Goal: Information Seeking & Learning: Learn about a topic

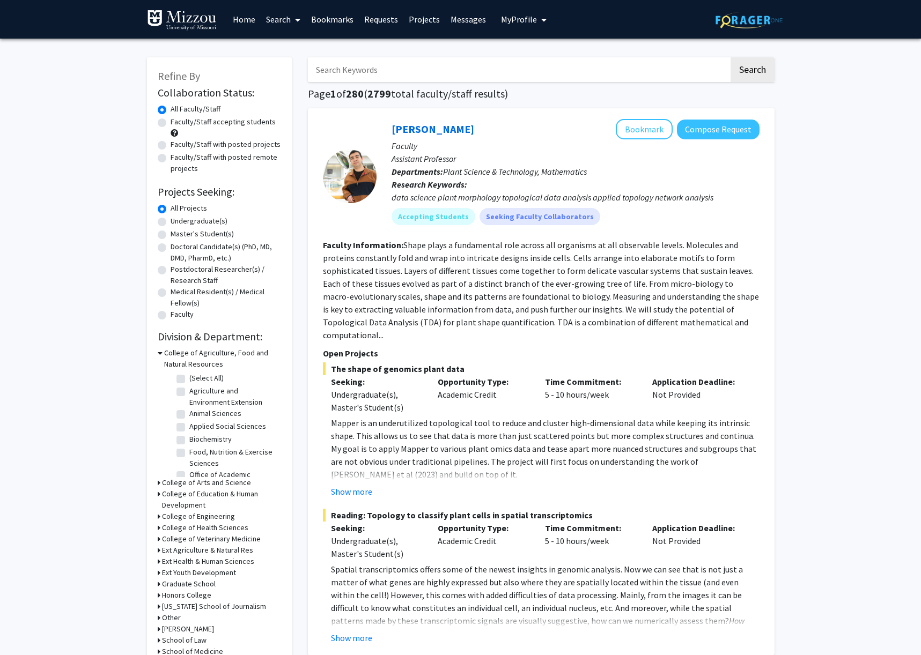
click at [186, 220] on label "Undergraduate(s)" at bounding box center [199, 221] width 57 height 11
click at [178, 220] on input "Undergraduate(s)" at bounding box center [174, 219] width 7 height 7
radio input "true"
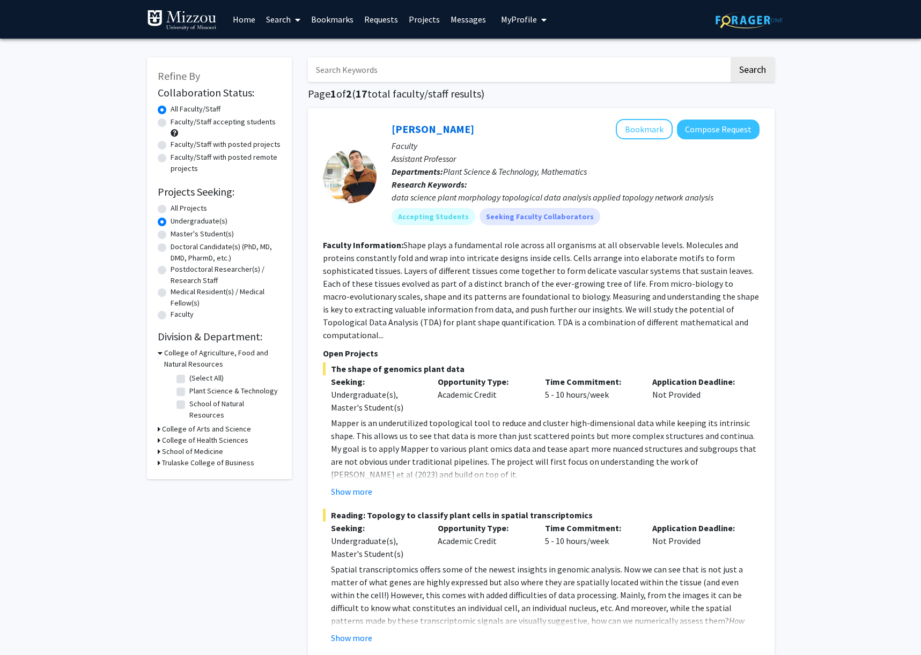
click at [207, 393] on label "Plant Science & Technology" at bounding box center [233, 391] width 89 height 11
click at [196, 393] on input "Plant Science & Technology" at bounding box center [192, 389] width 7 height 7
checkbox input "true"
click at [189, 392] on label "Plant Science & Technology" at bounding box center [233, 391] width 89 height 11
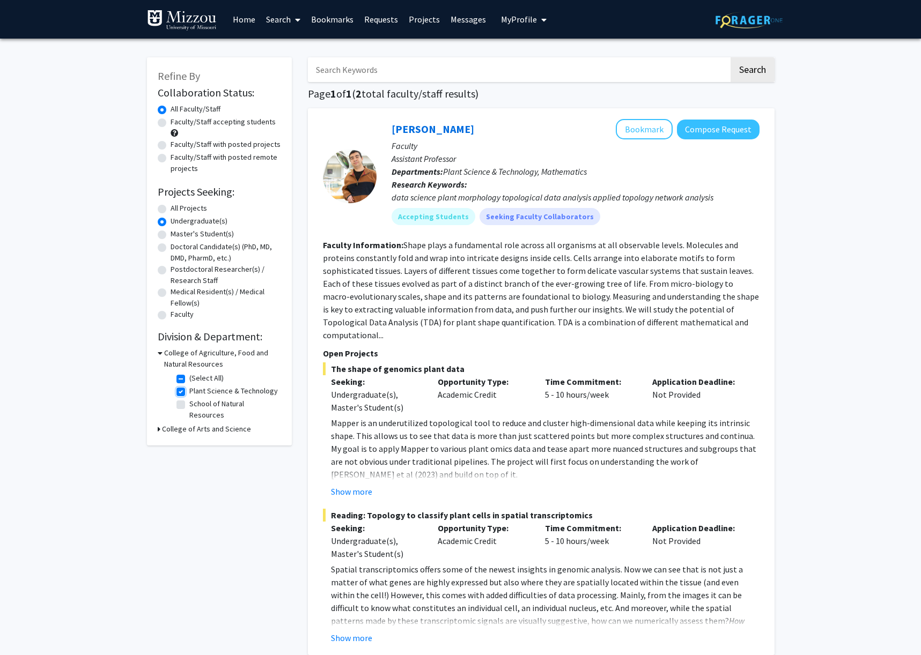
click at [189, 392] on input "Plant Science & Technology" at bounding box center [192, 389] width 7 height 7
checkbox input "false"
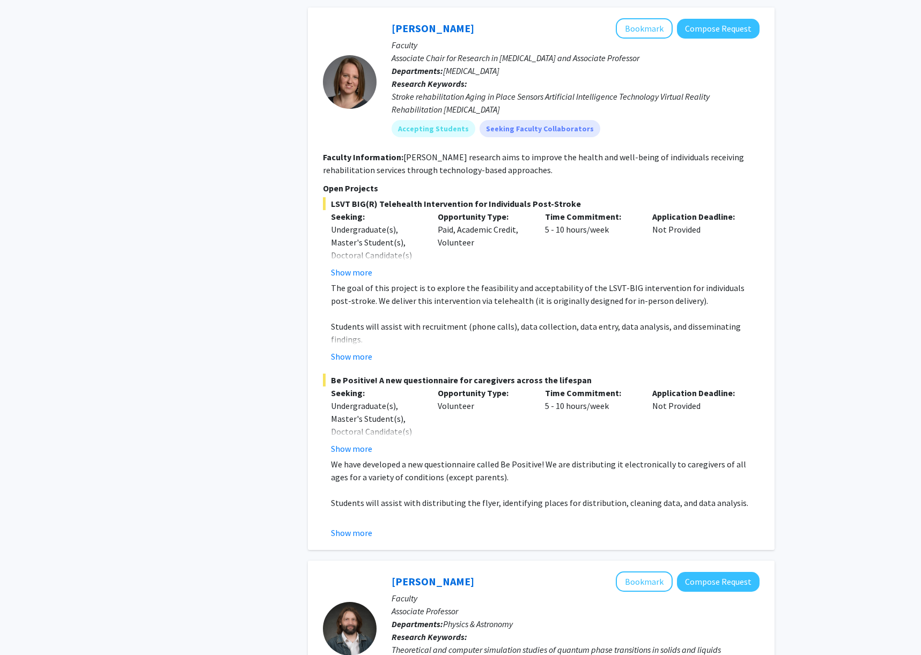
scroll to position [3570, 0]
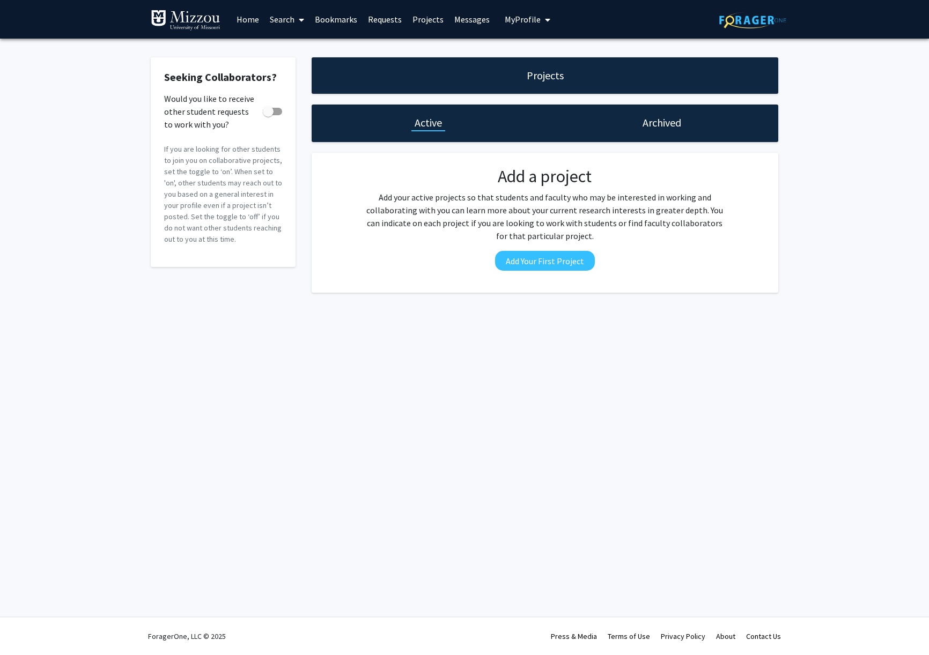
click at [480, 14] on link "Messages" at bounding box center [472, 20] width 46 height 38
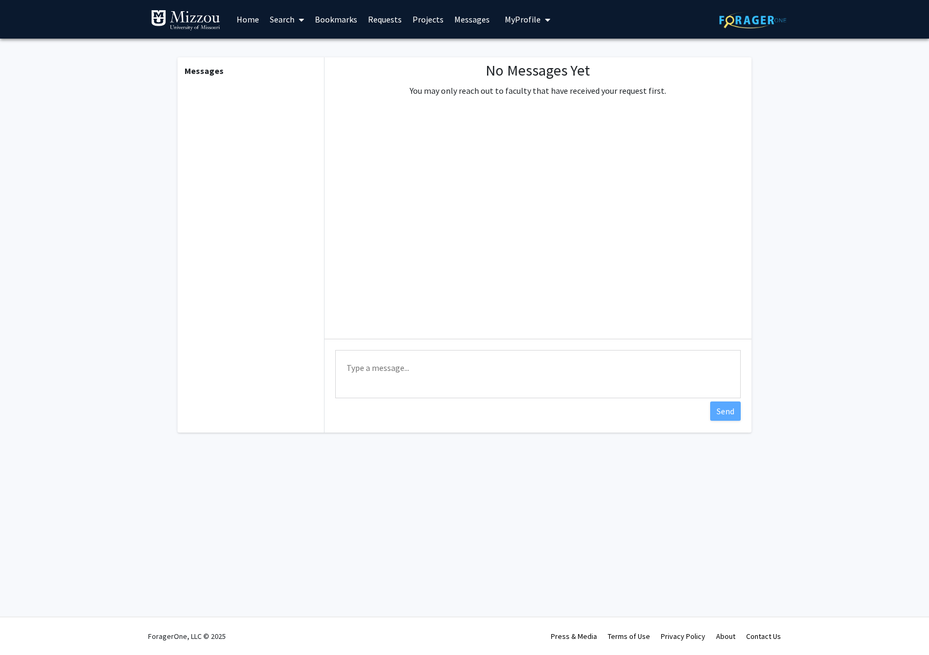
click at [393, 15] on link "Requests" at bounding box center [385, 20] width 45 height 38
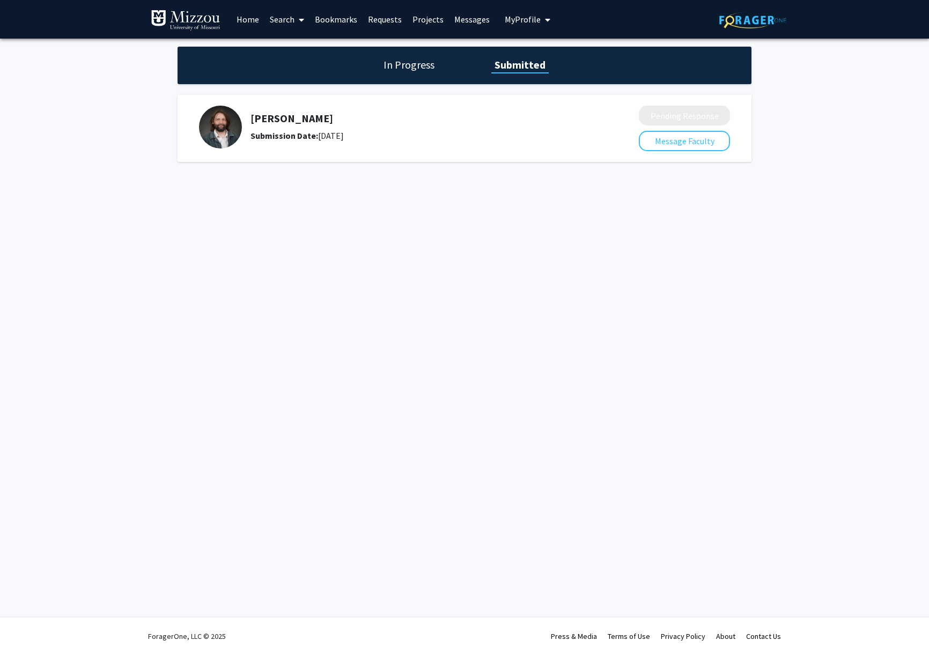
click at [277, 116] on h5 "[PERSON_NAME]" at bounding box center [415, 118] width 331 height 13
click at [229, 129] on img at bounding box center [220, 127] width 43 height 43
click at [701, 138] on button "Message Faculty" at bounding box center [684, 141] width 91 height 20
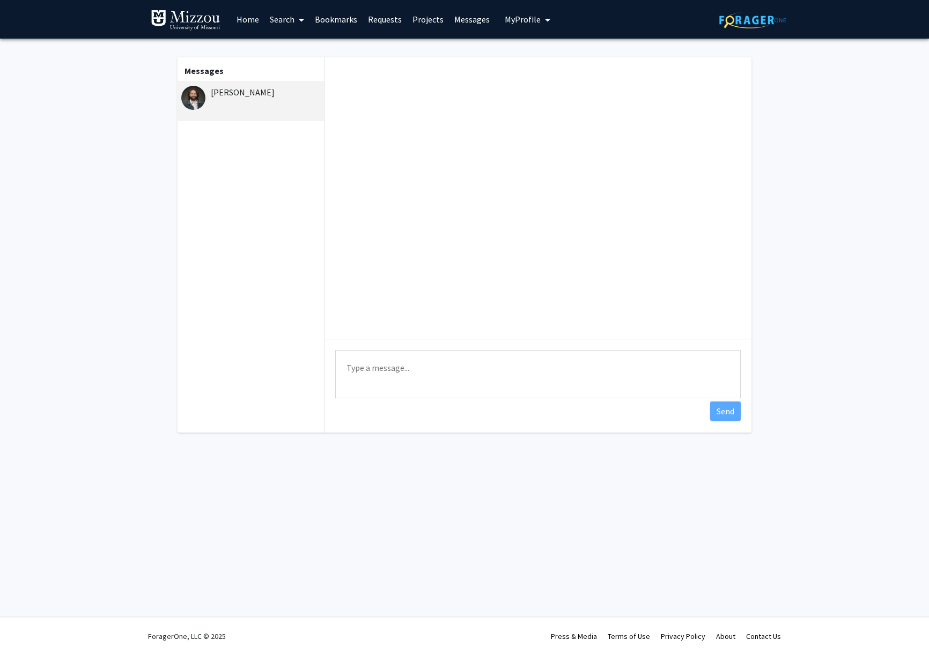
click at [214, 95] on div "[PERSON_NAME]" at bounding box center [251, 92] width 140 height 13
click at [204, 99] on img at bounding box center [193, 98] width 24 height 24
click at [263, 94] on div "[PERSON_NAME]" at bounding box center [251, 92] width 140 height 13
click at [283, 16] on link "Search" at bounding box center [286, 20] width 45 height 38
click at [252, 23] on link "Home" at bounding box center [247, 20] width 33 height 38
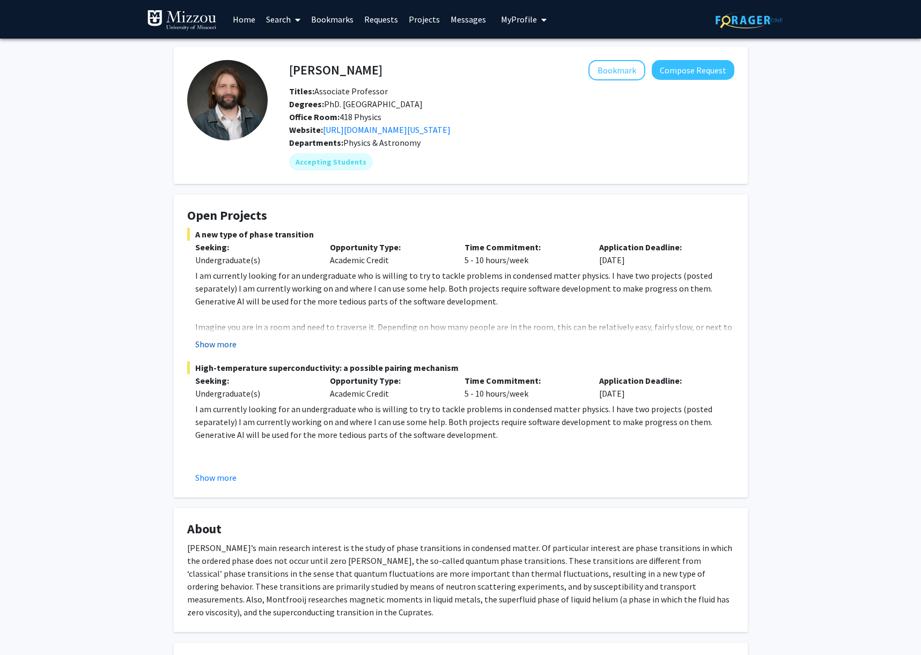
click at [211, 347] on button "Show more" at bounding box center [215, 344] width 41 height 13
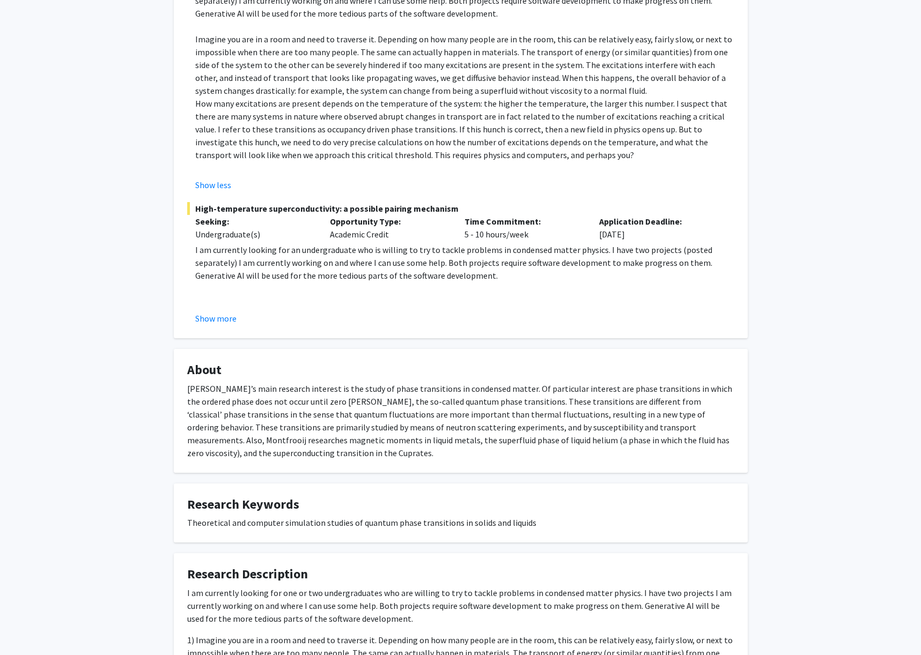
scroll to position [293, 0]
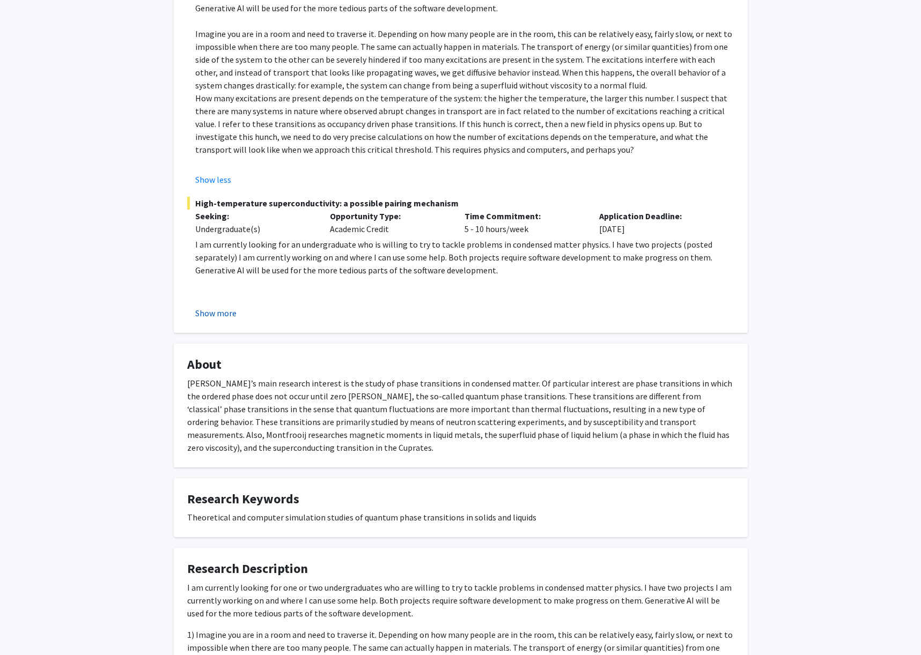
click at [218, 318] on button "Show more" at bounding box center [215, 313] width 41 height 13
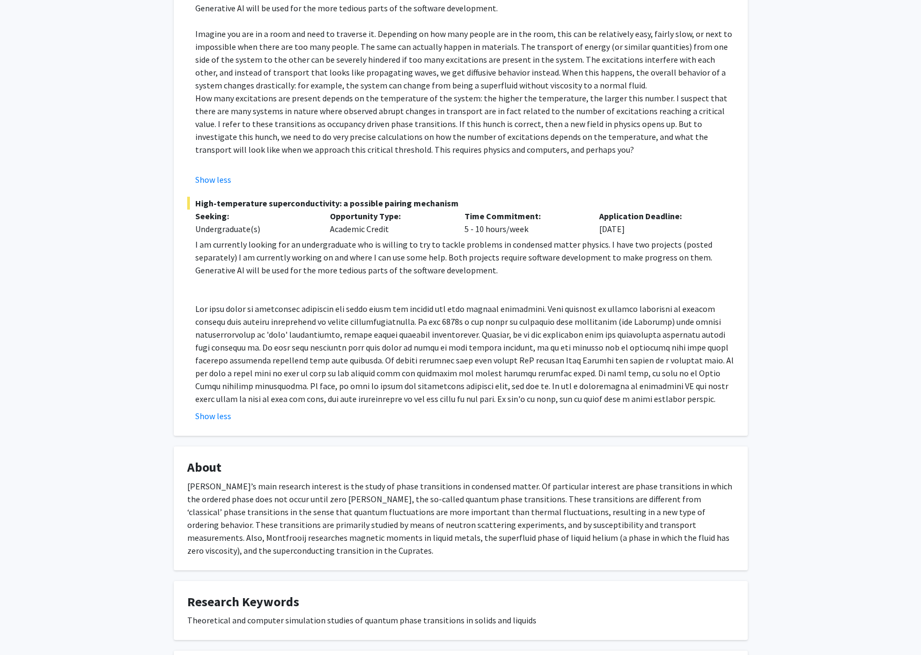
click at [522, 288] on p at bounding box center [464, 283] width 539 height 13
click at [513, 277] on p at bounding box center [464, 283] width 539 height 13
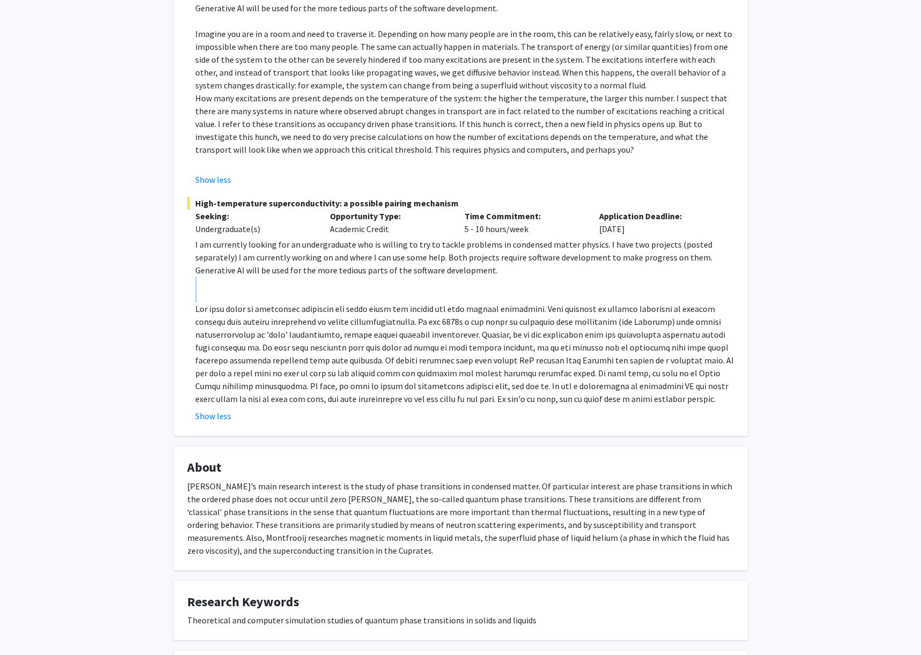
click at [513, 277] on p at bounding box center [464, 283] width 539 height 13
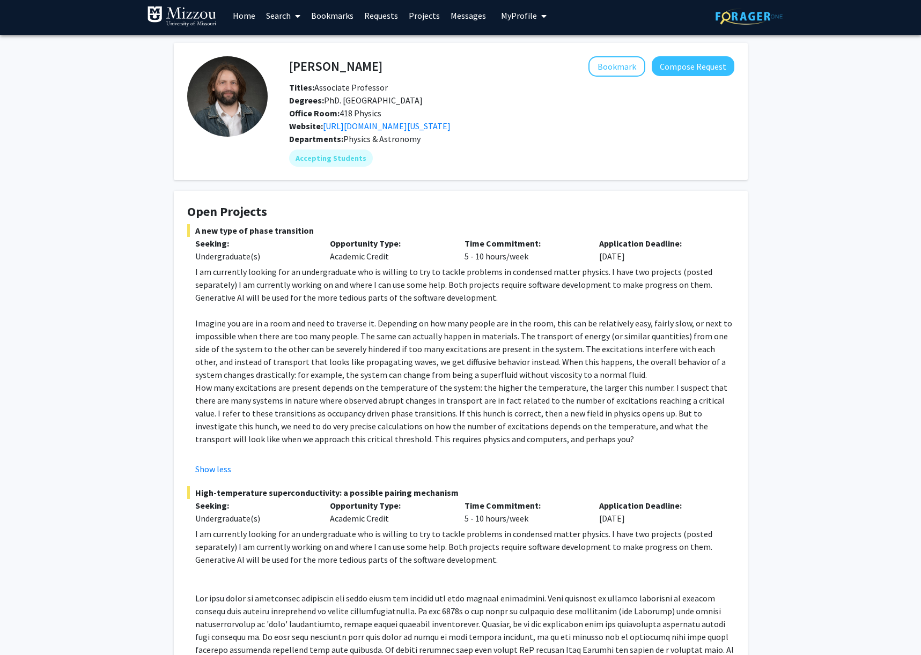
scroll to position [0, 0]
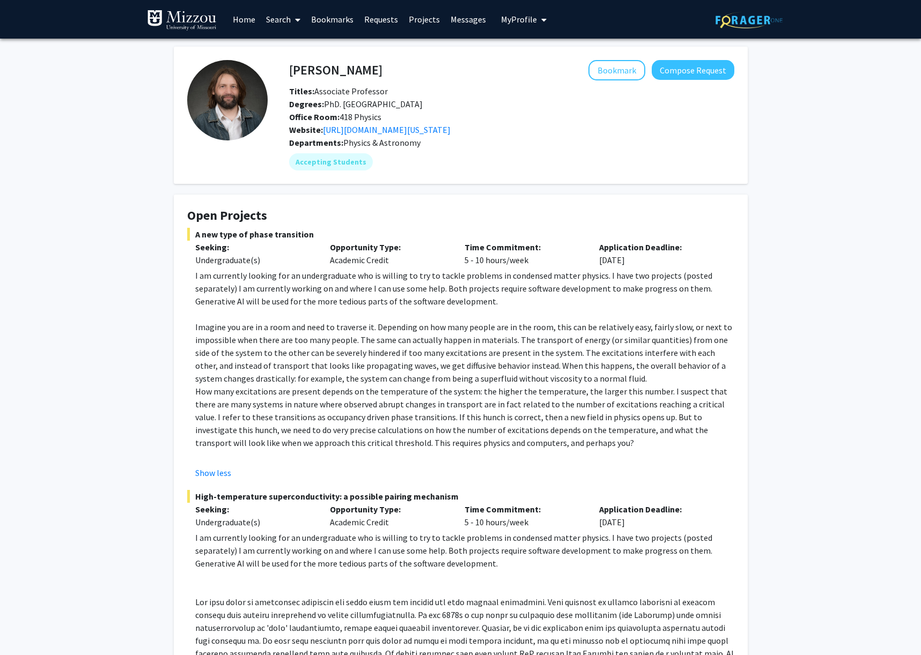
click at [315, 66] on h4 "[PERSON_NAME]" at bounding box center [335, 70] width 93 height 20
drag, startPoint x: 315, startPoint y: 66, endPoint x: 384, endPoint y: 64, distance: 69.2
click at [382, 64] on h4 "[PERSON_NAME]" at bounding box center [335, 70] width 93 height 20
click at [204, 328] on p "Imagine you are in a room and need to traverse it. Depending on how many people…" at bounding box center [464, 353] width 539 height 64
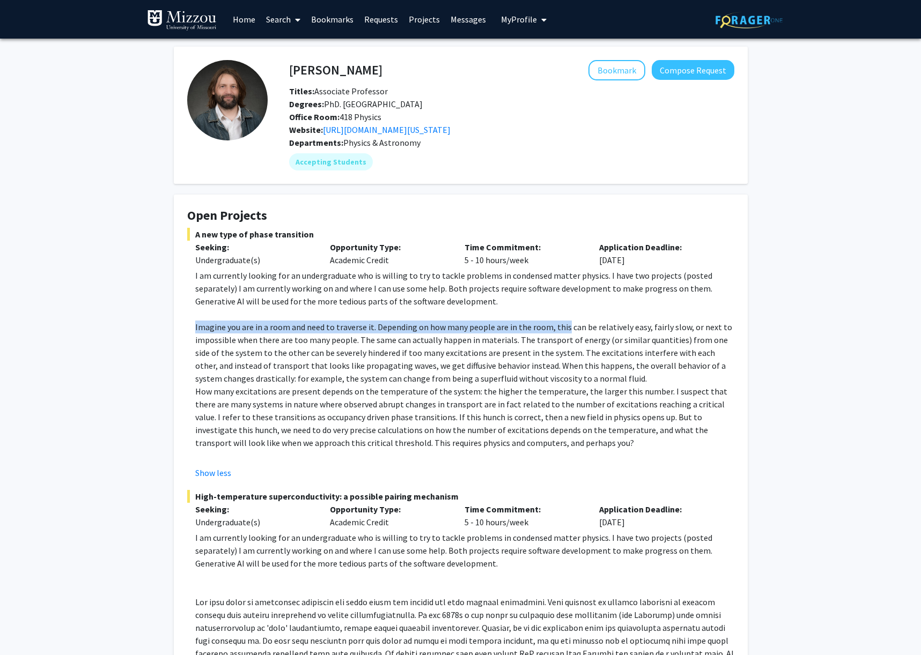
drag, startPoint x: 204, startPoint y: 328, endPoint x: 557, endPoint y: 330, distance: 353.0
click at [557, 330] on p "Imagine you are in a room and need to traverse it. Depending on how many people…" at bounding box center [464, 353] width 539 height 64
click at [650, 330] on p "Imagine you are in a room and need to traverse it. Depending on how many people…" at bounding box center [464, 353] width 539 height 64
drag, startPoint x: 650, startPoint y: 330, endPoint x: 704, endPoint y: 328, distance: 54.2
click at [704, 328] on p "Imagine you are in a room and need to traverse it. Depending on how many people…" at bounding box center [464, 353] width 539 height 64
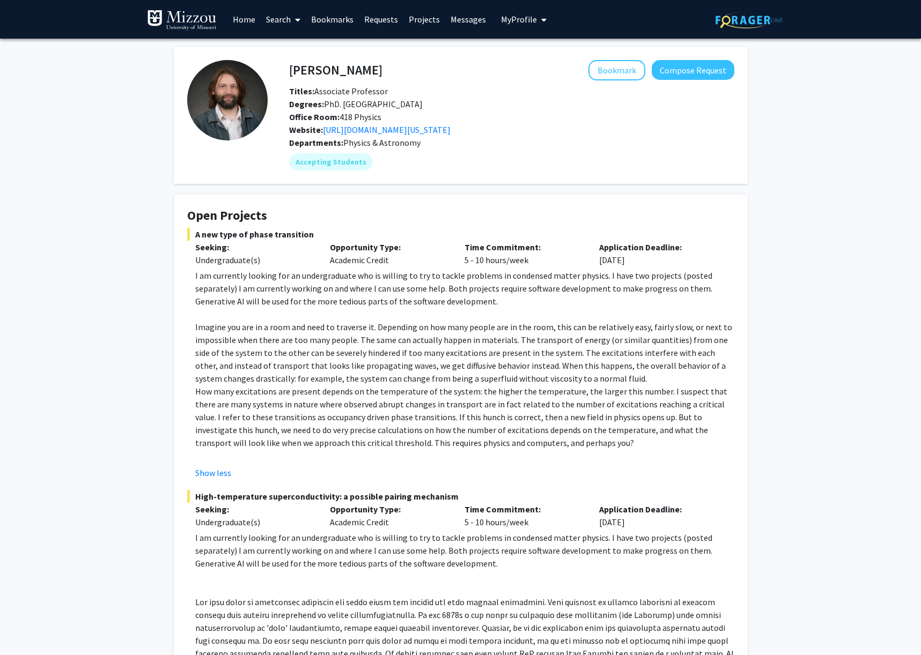
click at [203, 340] on p "Imagine you are in a room and need to traverse it. Depending on how many people…" at bounding box center [464, 353] width 539 height 64
drag, startPoint x: 203, startPoint y: 340, endPoint x: 341, endPoint y: 338, distance: 137.9
click at [341, 338] on p "Imagine you are in a room and need to traverse it. Depending on how many people…" at bounding box center [464, 353] width 539 height 64
click at [359, 341] on p "Imagine you are in a room and need to traverse it. Depending on how many people…" at bounding box center [464, 353] width 539 height 64
drag, startPoint x: 359, startPoint y: 341, endPoint x: 487, endPoint y: 343, distance: 127.1
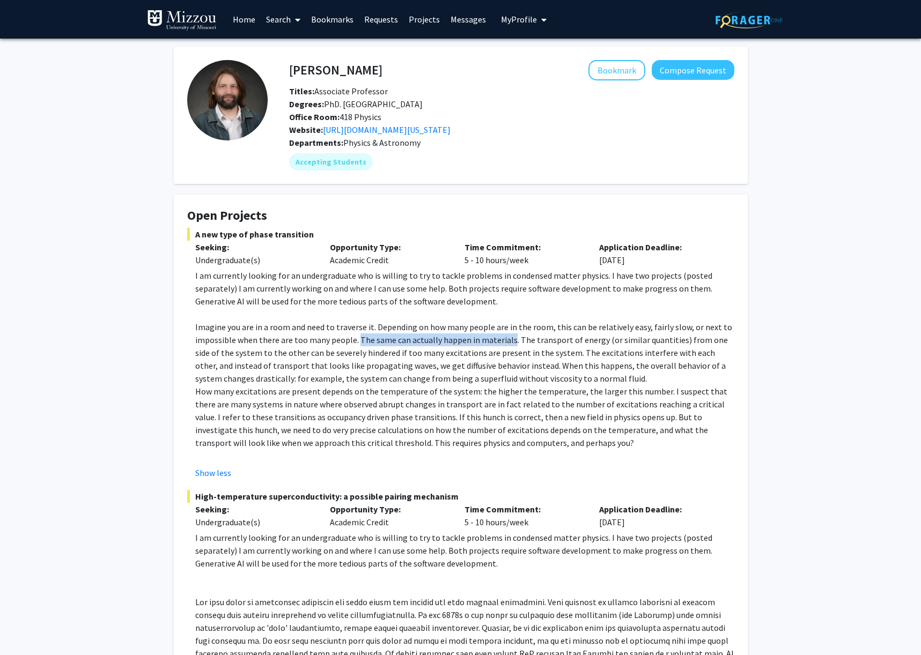
click at [487, 343] on p "Imagine you are in a room and need to traverse it. Depending on how many people…" at bounding box center [464, 353] width 539 height 64
click at [521, 344] on p "Imagine you are in a room and need to traverse it. Depending on how many people…" at bounding box center [464, 353] width 539 height 64
drag, startPoint x: 521, startPoint y: 343, endPoint x: 699, endPoint y: 335, distance: 178.8
click at [699, 335] on p "Imagine you are in a room and need to traverse it. Depending on how many people…" at bounding box center [464, 353] width 539 height 64
click at [691, 337] on p "Imagine you are in a room and need to traverse it. Depending on how many people…" at bounding box center [464, 353] width 539 height 64
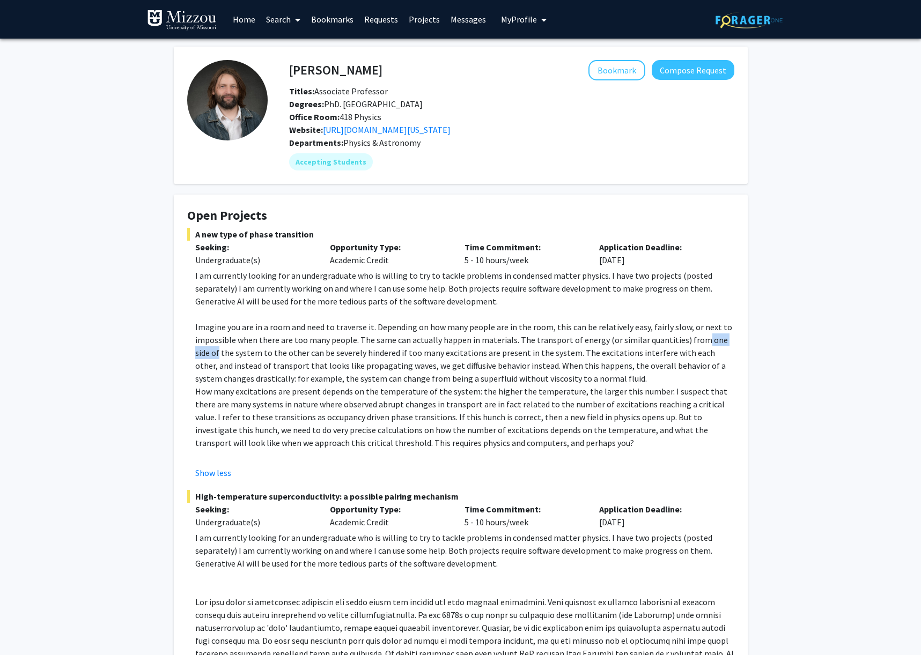
drag, startPoint x: 691, startPoint y: 337, endPoint x: 746, endPoint y: 337, distance: 54.2
click at [746, 337] on fg-card "Open Projects A new type of phase transition Seeking: Undergraduate(s) Opportun…" at bounding box center [461, 462] width 574 height 535
click at [204, 355] on p "Imagine you are in a room and need to traverse it. Depending on how many people…" at bounding box center [464, 353] width 539 height 64
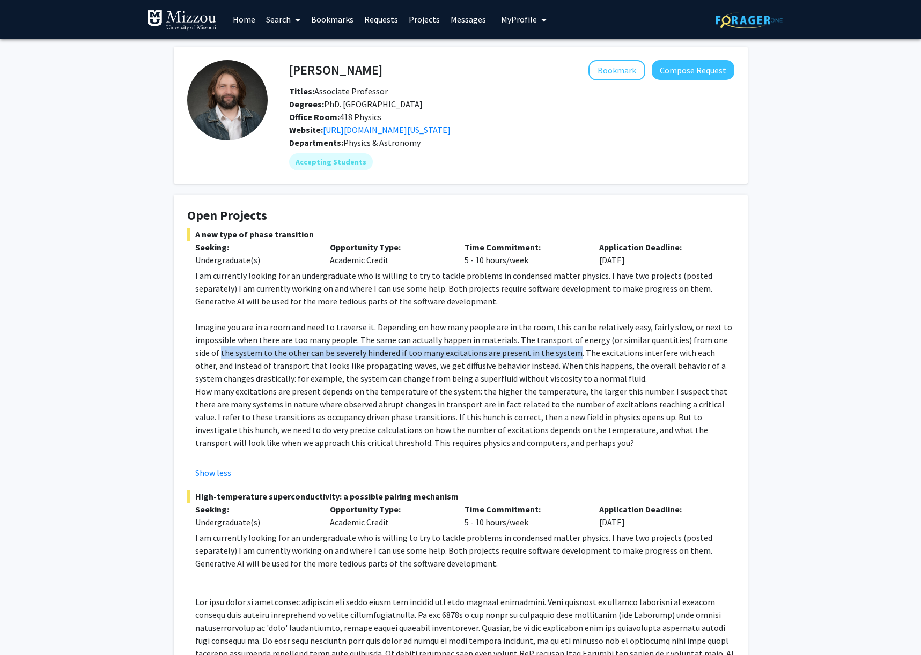
drag, startPoint x: 204, startPoint y: 355, endPoint x: 522, endPoint y: 347, distance: 318.2
click at [522, 347] on p "Imagine you are in a room and need to traverse it. Depending on how many people…" at bounding box center [464, 353] width 539 height 64
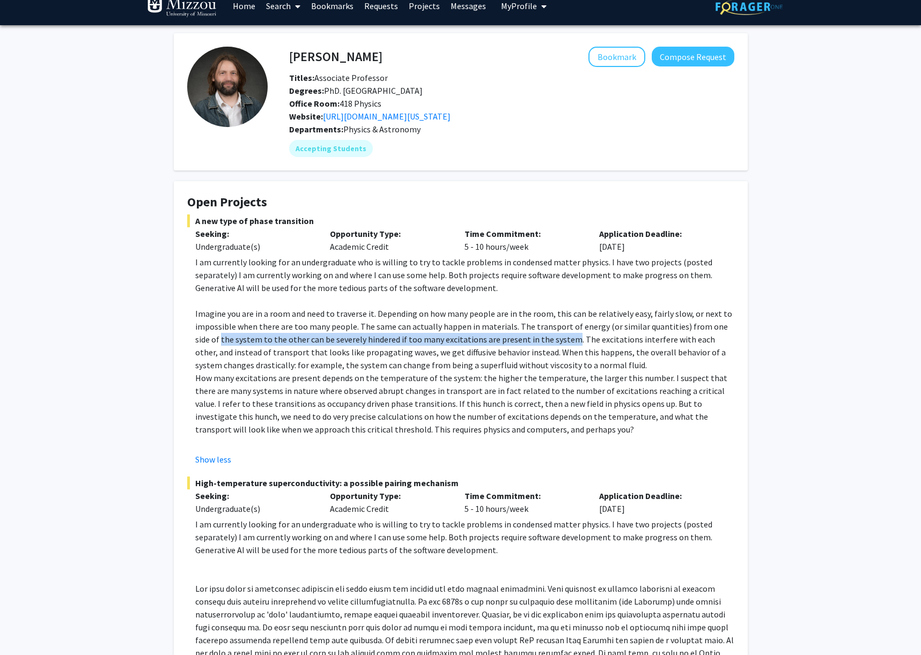
scroll to position [16, 0]
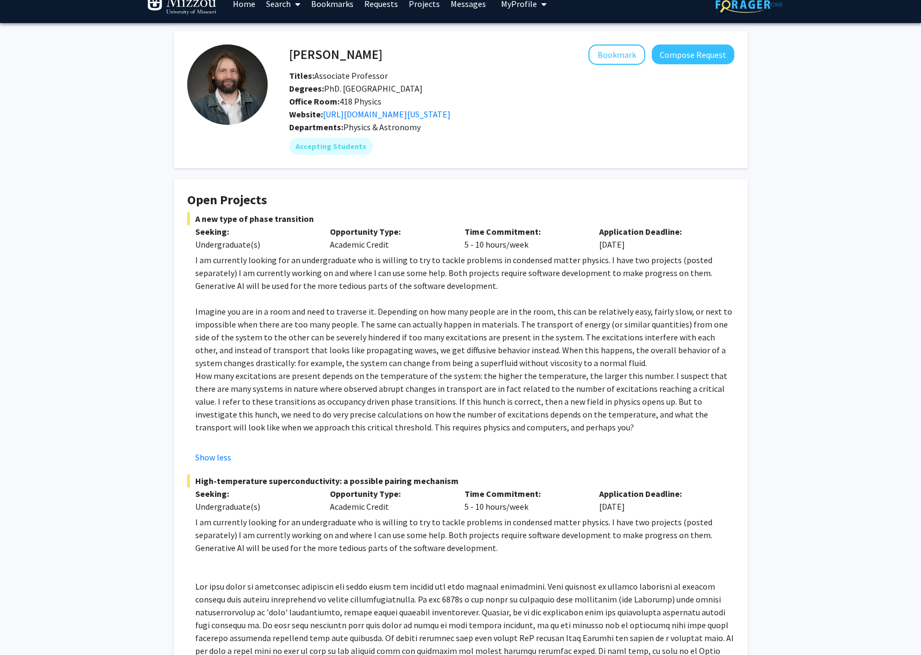
click at [576, 340] on p "Imagine you are in a room and need to traverse it. Depending on how many people…" at bounding box center [464, 337] width 539 height 64
drag, startPoint x: 576, startPoint y: 340, endPoint x: 722, endPoint y: 332, distance: 146.7
click at [722, 332] on p "Imagine you are in a room and need to traverse it. Depending on how many people…" at bounding box center [464, 337] width 539 height 64
click at [218, 351] on p "Imagine you are in a room and need to traverse it. Depending on how many people…" at bounding box center [464, 337] width 539 height 64
drag, startPoint x: 218, startPoint y: 351, endPoint x: 520, endPoint y: 344, distance: 302.1
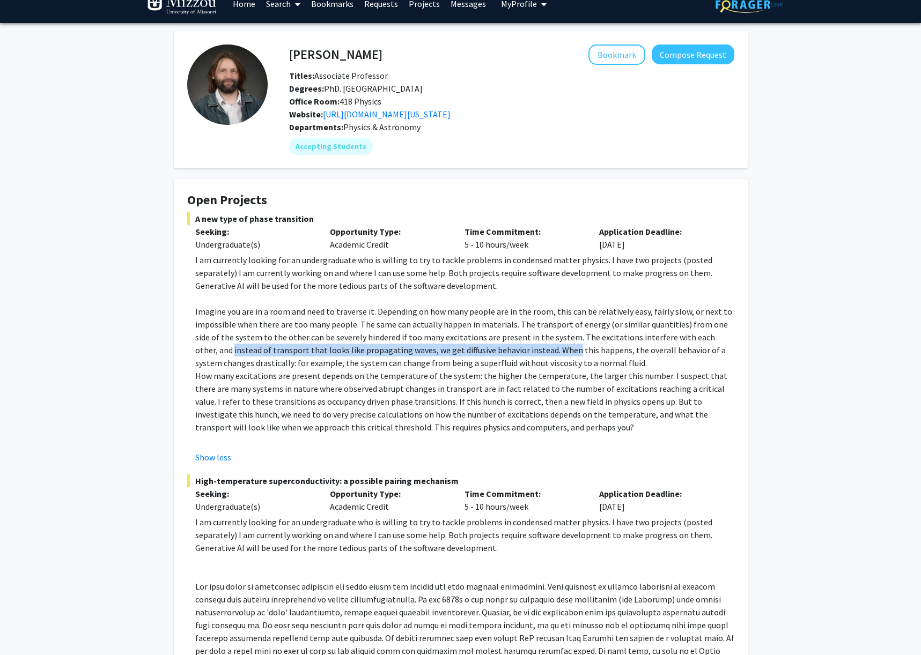
click at [517, 345] on p "Imagine you are in a room and need to traverse it. Depending on how many people…" at bounding box center [464, 337] width 539 height 64
click at [519, 351] on p "Imagine you are in a room and need to traverse it. Depending on how many people…" at bounding box center [464, 337] width 539 height 64
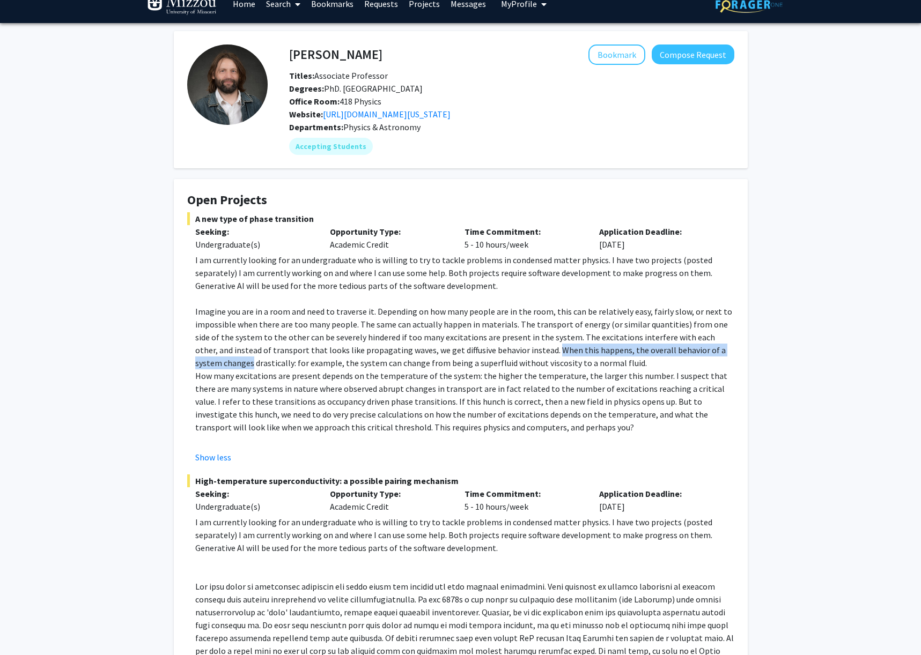
drag, startPoint x: 519, startPoint y: 351, endPoint x: 720, endPoint y: 348, distance: 201.2
click at [720, 348] on p "Imagine you are in a room and need to traverse it. Depending on how many people…" at bounding box center [464, 337] width 539 height 64
click at [218, 365] on p "Imagine you are in a room and need to traverse it. Depending on how many people…" at bounding box center [464, 337] width 539 height 64
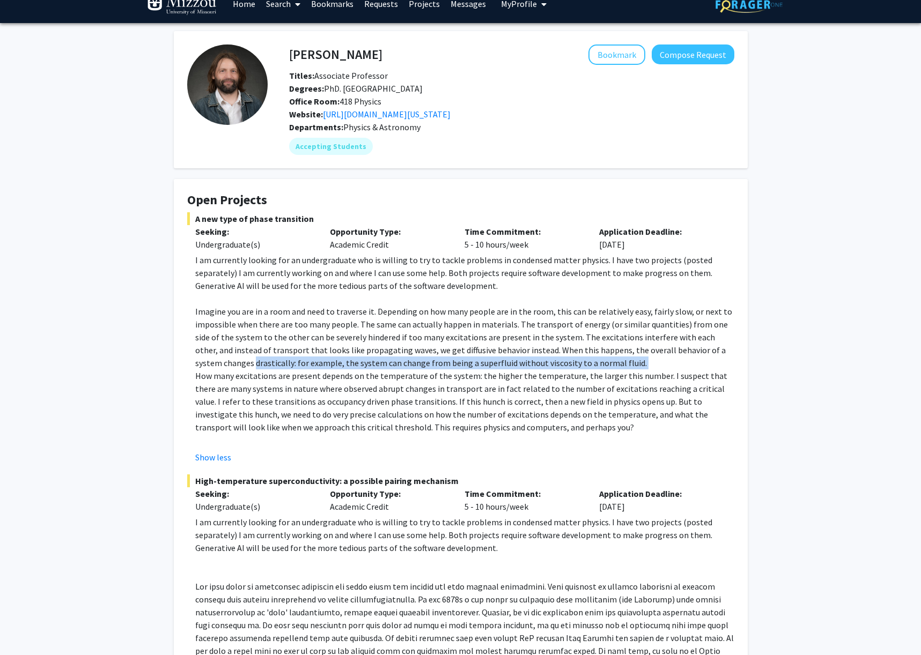
drag, startPoint x: 218, startPoint y: 365, endPoint x: 579, endPoint y: 359, distance: 361.0
click at [579, 359] on p "Imagine you are in a room and need to traverse it. Depending on how many people…" at bounding box center [464, 337] width 539 height 64
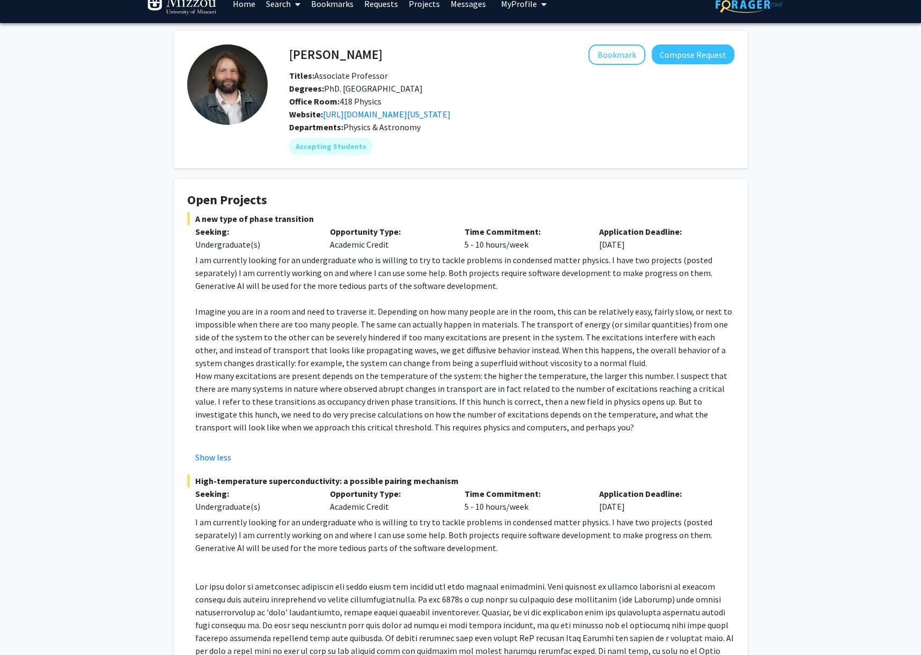
click at [208, 378] on p "How many excitations are present depends on the temperature of the system: the …" at bounding box center [464, 402] width 539 height 64
drag, startPoint x: 208, startPoint y: 378, endPoint x: 585, endPoint y: 363, distance: 376.9
click at [585, 363] on div "I am currently looking for an undergraduate who is willing to try to tackle pro…" at bounding box center [464, 350] width 539 height 193
click at [576, 375] on p "How many excitations are present depends on the temperature of the system: the …" at bounding box center [464, 402] width 539 height 64
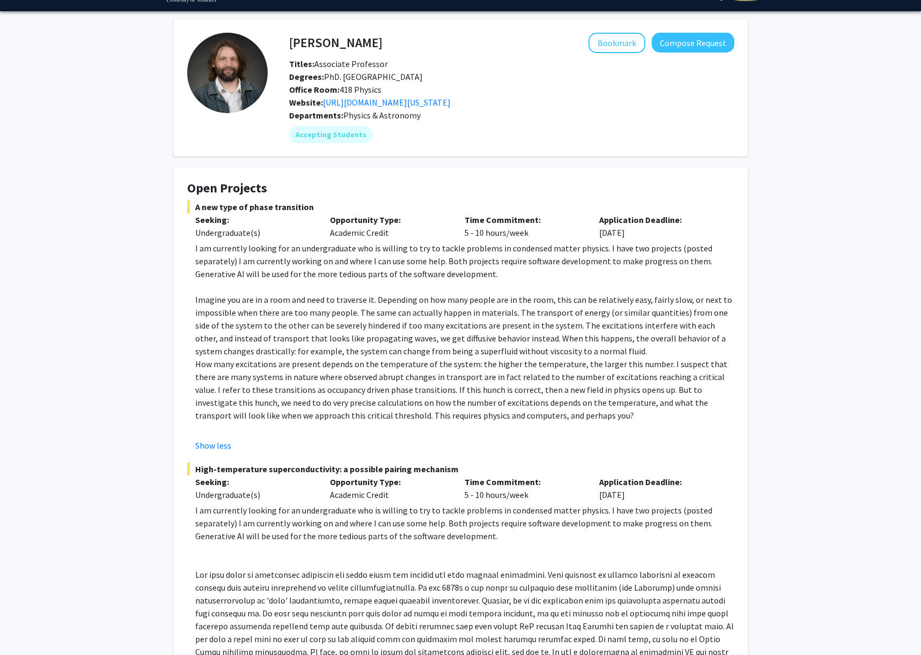
scroll to position [30, 0]
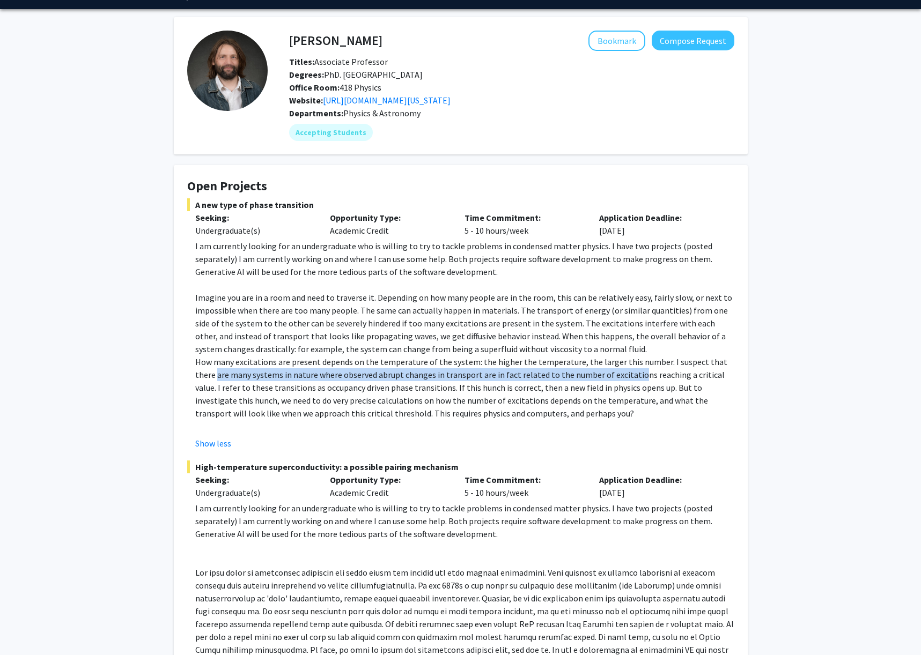
drag, startPoint x: 225, startPoint y: 381, endPoint x: 633, endPoint y: 374, distance: 408.8
click at [628, 371] on fg-card "Open Projects A new type of phase transition Seeking: Undergraduate(s) Opportun…" at bounding box center [461, 432] width 574 height 535
click at [633, 376] on p "How many excitations are present depends on the temperature of the system: the …" at bounding box center [464, 388] width 539 height 64
drag, startPoint x: 709, startPoint y: 374, endPoint x: 746, endPoint y: 375, distance: 37.0
click at [747, 375] on fg-card "Open Projects A new type of phase transition Seeking: Undergraduate(s) Opportun…" at bounding box center [461, 432] width 574 height 535
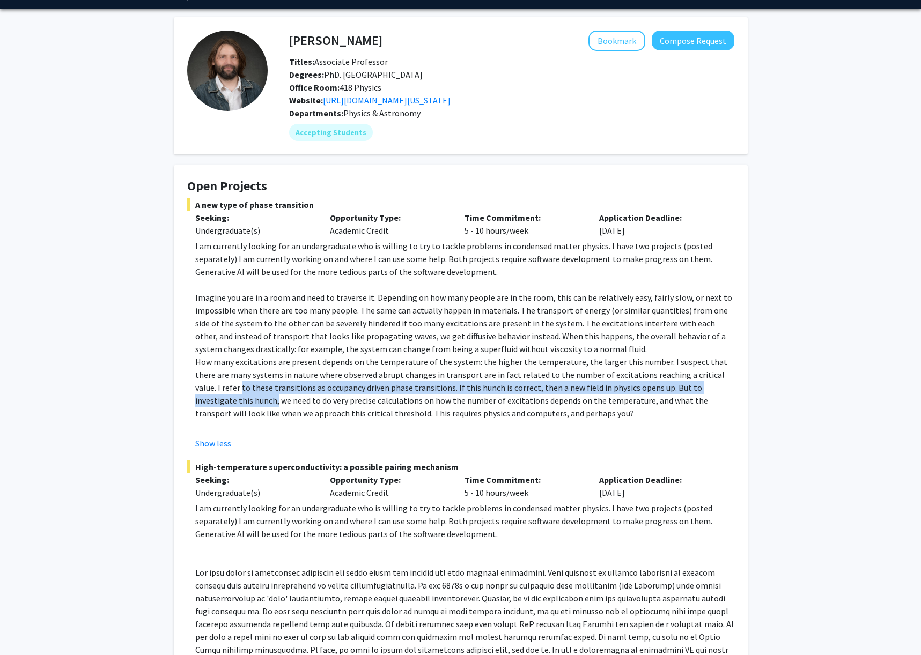
drag, startPoint x: 188, startPoint y: 386, endPoint x: 748, endPoint y: 382, distance: 560.6
click at [748, 382] on div "[PERSON_NAME] Bookmark Compose Request Titles: Associate Professor Degrees: PhD…" at bounding box center [461, 664] width 590 height 1294
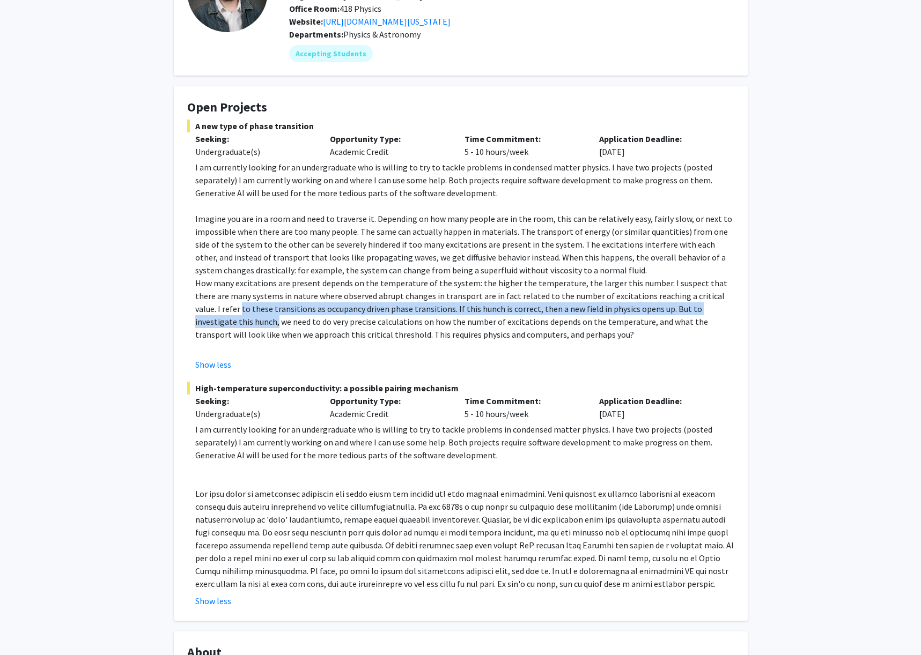
scroll to position [166, 0]
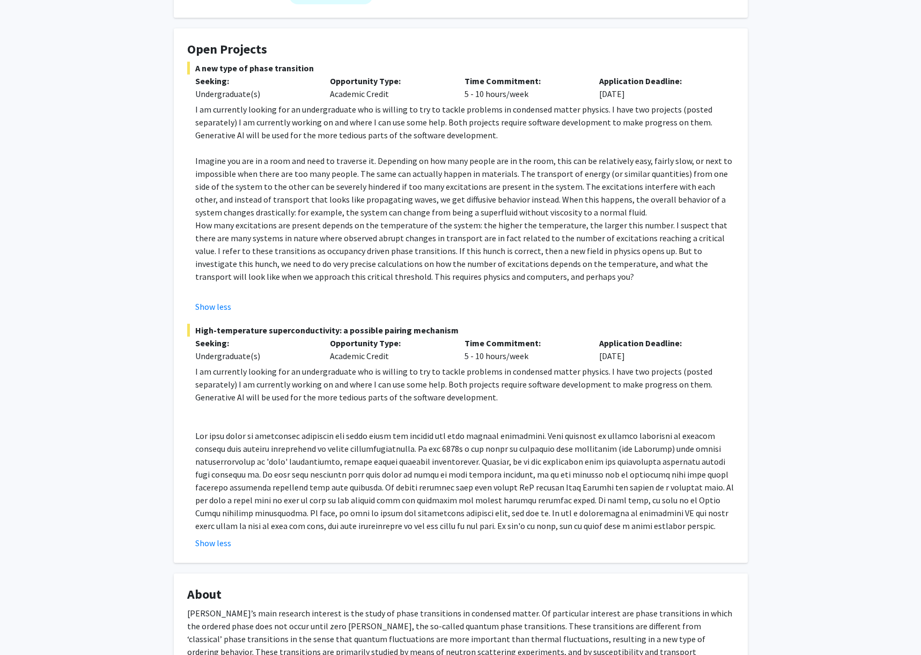
click at [201, 268] on p "How many excitations are present depends on the temperature of the system: the …" at bounding box center [464, 251] width 539 height 64
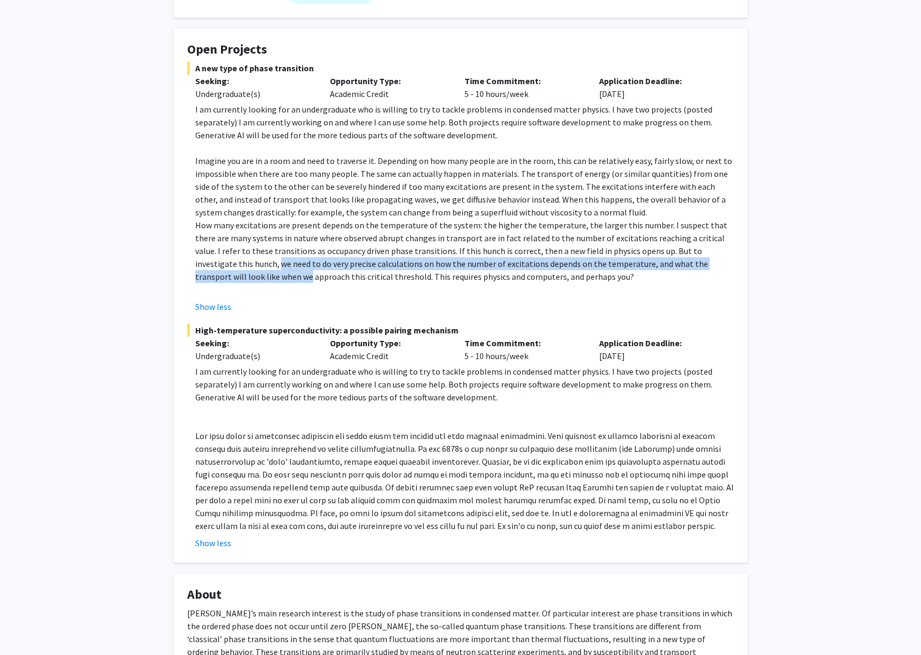
drag, startPoint x: 201, startPoint y: 268, endPoint x: 743, endPoint y: 263, distance: 542.9
click at [743, 263] on fg-card "Open Projects A new type of phase transition Seeking: Undergraduate(s) Opportun…" at bounding box center [461, 295] width 574 height 535
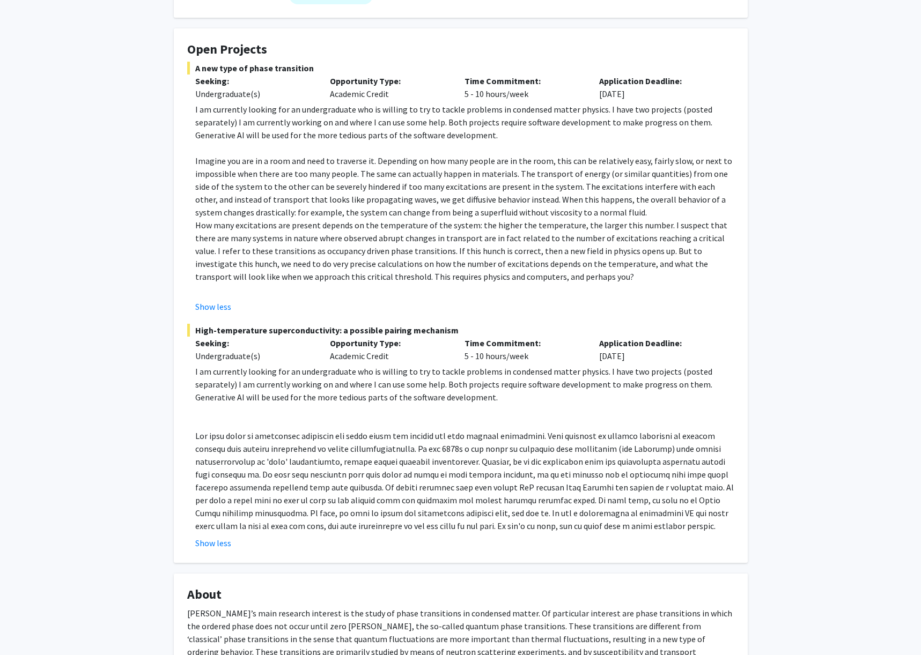
click at [197, 279] on p "How many excitations are present depends on the temperature of the system: the …" at bounding box center [464, 251] width 539 height 64
drag, startPoint x: 197, startPoint y: 279, endPoint x: 532, endPoint y: 286, distance: 334.8
click at [532, 286] on div "I am currently looking for an undergraduate who is willing to try to tackle pro…" at bounding box center [464, 199] width 539 height 193
click at [532, 286] on p at bounding box center [464, 289] width 539 height 13
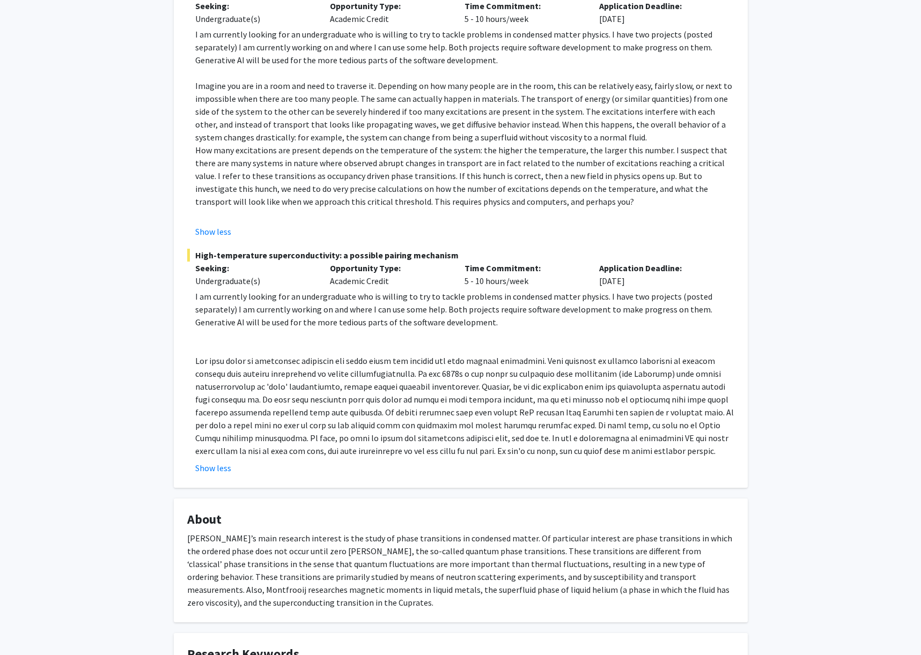
scroll to position [256, 0]
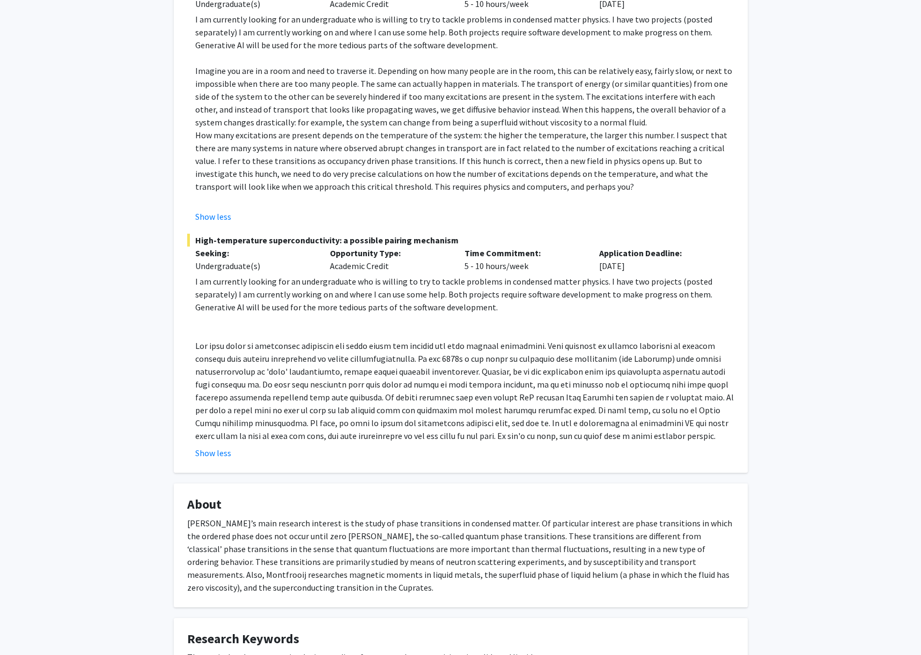
click at [198, 285] on p "I am currently looking for an undergraduate who is willing to try to tackle pro…" at bounding box center [464, 294] width 539 height 39
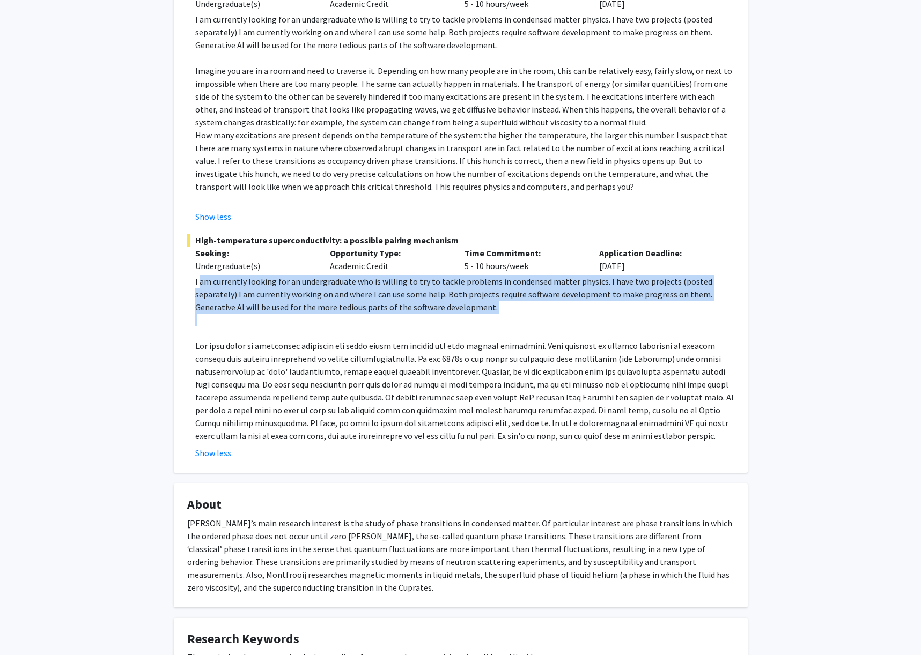
drag, startPoint x: 198, startPoint y: 285, endPoint x: 497, endPoint y: 304, distance: 298.8
click at [497, 304] on p "I am currently looking for an undergraduate who is willing to try to tackle pro…" at bounding box center [464, 294] width 539 height 39
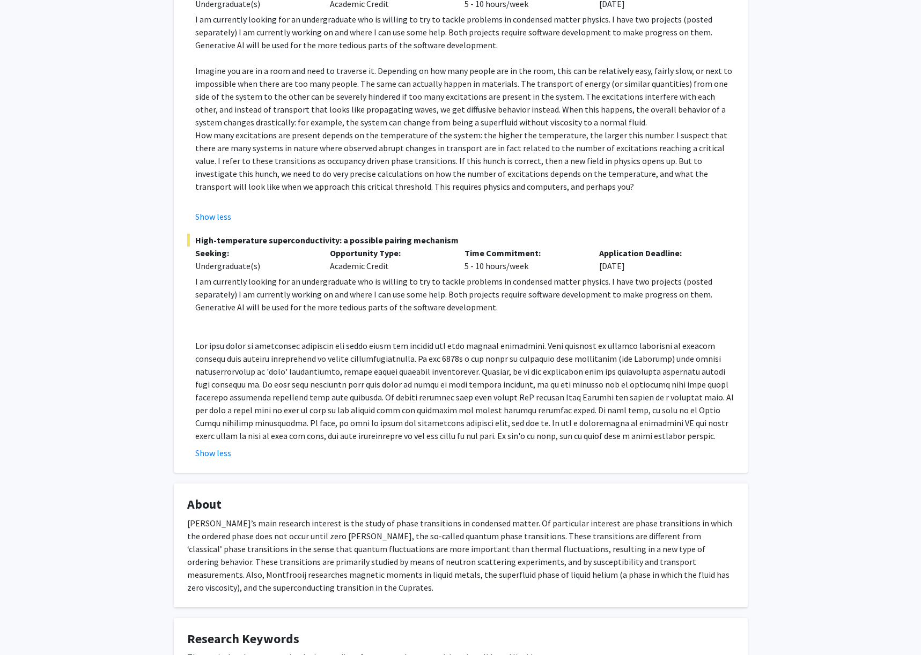
click at [532, 348] on p at bounding box center [464, 391] width 539 height 103
drag, startPoint x: 532, startPoint y: 348, endPoint x: 726, endPoint y: 349, distance: 193.6
click at [726, 349] on p at bounding box center [464, 391] width 539 height 103
click at [337, 270] on div "Opportunity Type: Academic Credit" at bounding box center [389, 260] width 135 height 26
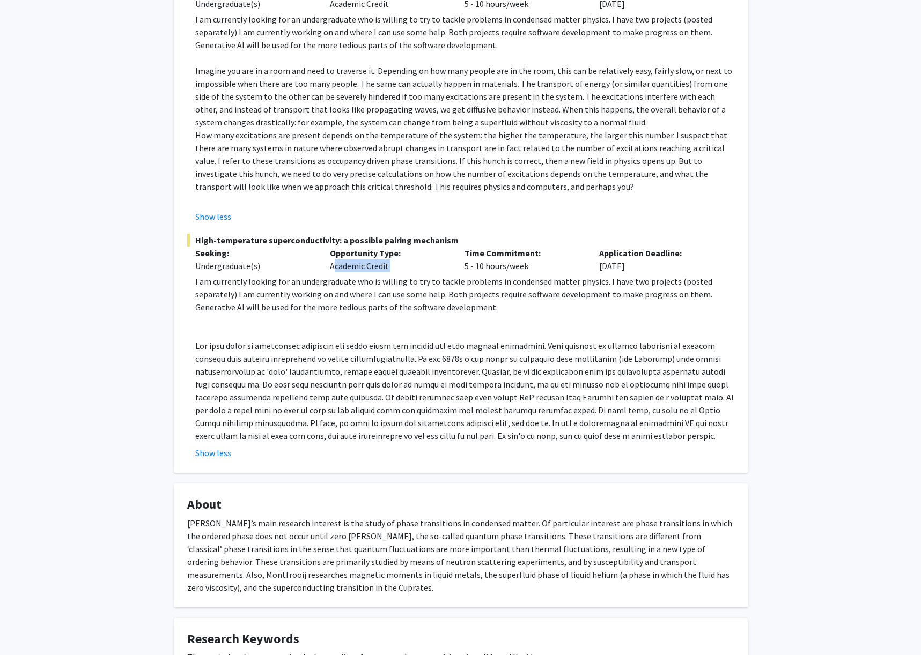
drag, startPoint x: 337, startPoint y: 270, endPoint x: 394, endPoint y: 271, distance: 56.3
click at [394, 271] on div "Opportunity Type: Academic Credit" at bounding box center [389, 260] width 135 height 26
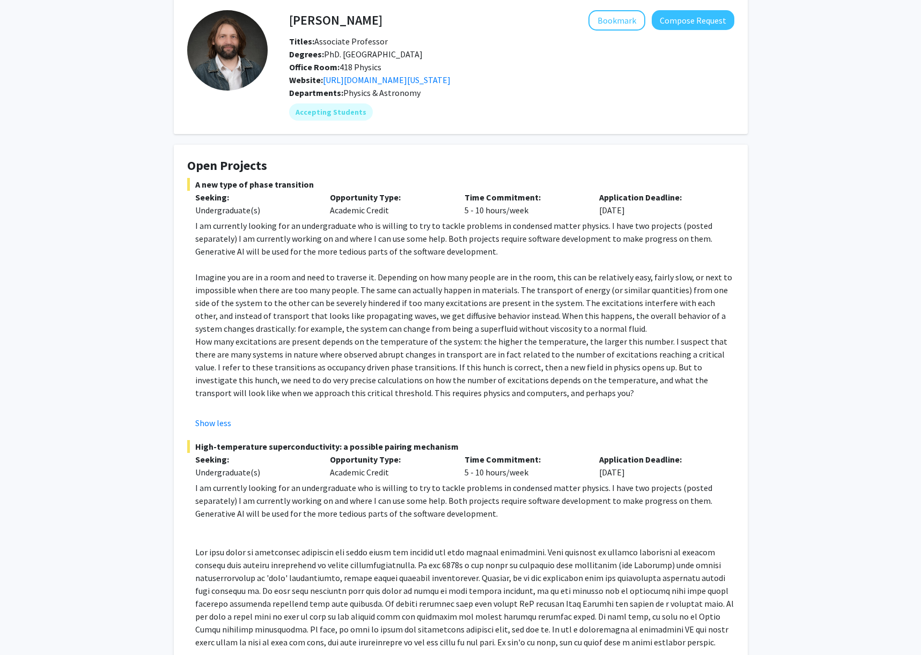
scroll to position [49, 0]
click at [360, 91] on span "Physics & Astronomy" at bounding box center [381, 94] width 77 height 11
drag, startPoint x: 360, startPoint y: 91, endPoint x: 393, endPoint y: 93, distance: 33.3
click at [393, 93] on span "Physics & Astronomy" at bounding box center [381, 94] width 77 height 11
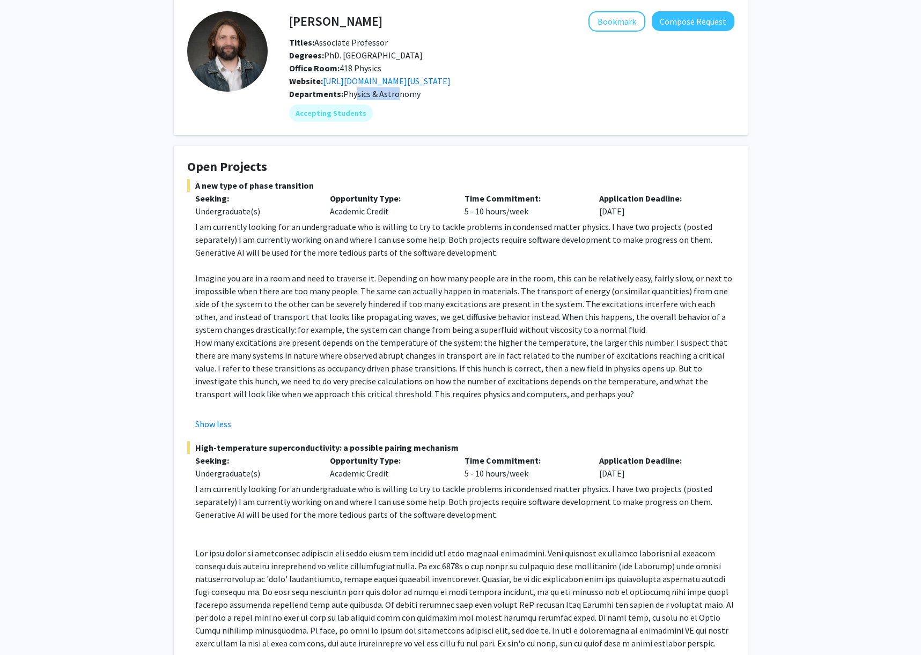
drag, startPoint x: 393, startPoint y: 93, endPoint x: 354, endPoint y: 96, distance: 39.3
click at [354, 96] on span "Physics & Astronomy" at bounding box center [381, 94] width 77 height 11
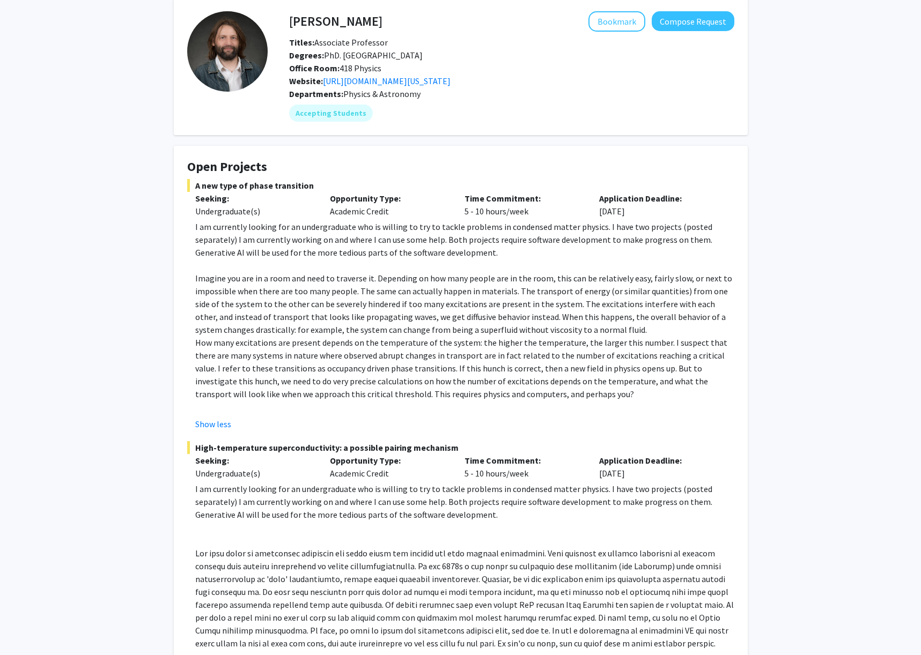
click at [354, 96] on span "Physics & Astronomy" at bounding box center [381, 94] width 77 height 11
click at [347, 67] on span "Office Room: 418 Physics" at bounding box center [335, 68] width 92 height 11
drag, startPoint x: 355, startPoint y: 69, endPoint x: 378, endPoint y: 68, distance: 23.1
click at [378, 68] on span "Office Room: 418 Physics" at bounding box center [335, 68] width 92 height 11
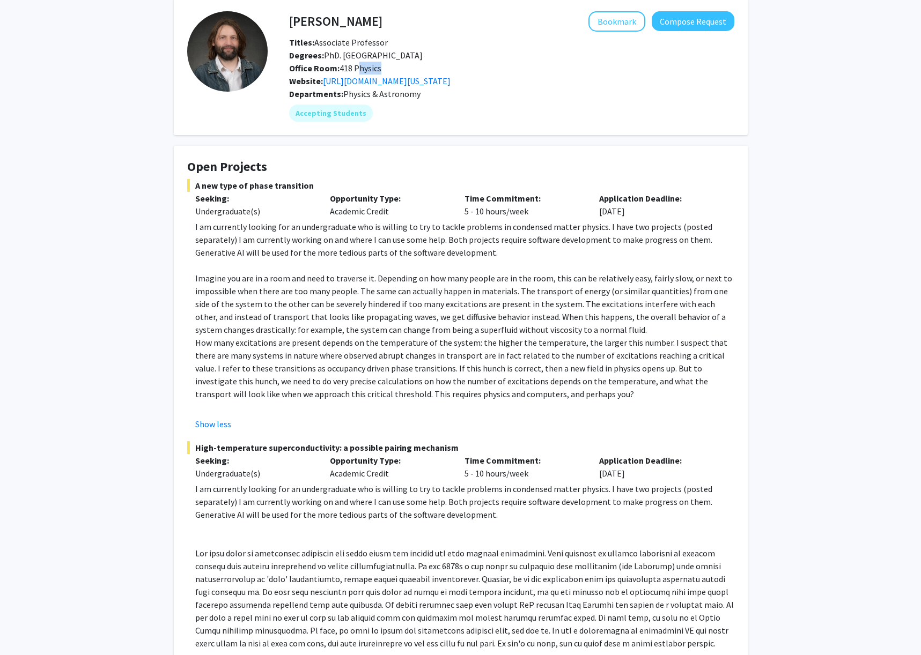
click at [378, 68] on span "Office Room: 418 Physics" at bounding box center [335, 68] width 92 height 11
drag, startPoint x: 378, startPoint y: 68, endPoint x: 329, endPoint y: 70, distance: 48.9
click at [329, 70] on span "Office Room: 418 Physics" at bounding box center [335, 68] width 92 height 11
click at [329, 70] on b "Office Room:" at bounding box center [314, 68] width 50 height 11
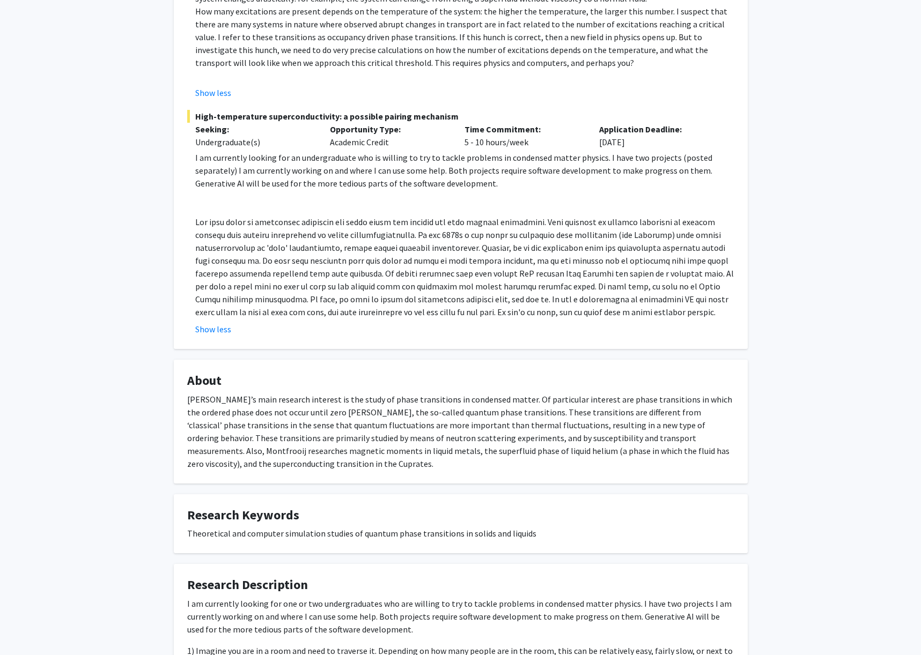
scroll to position [542, 0]
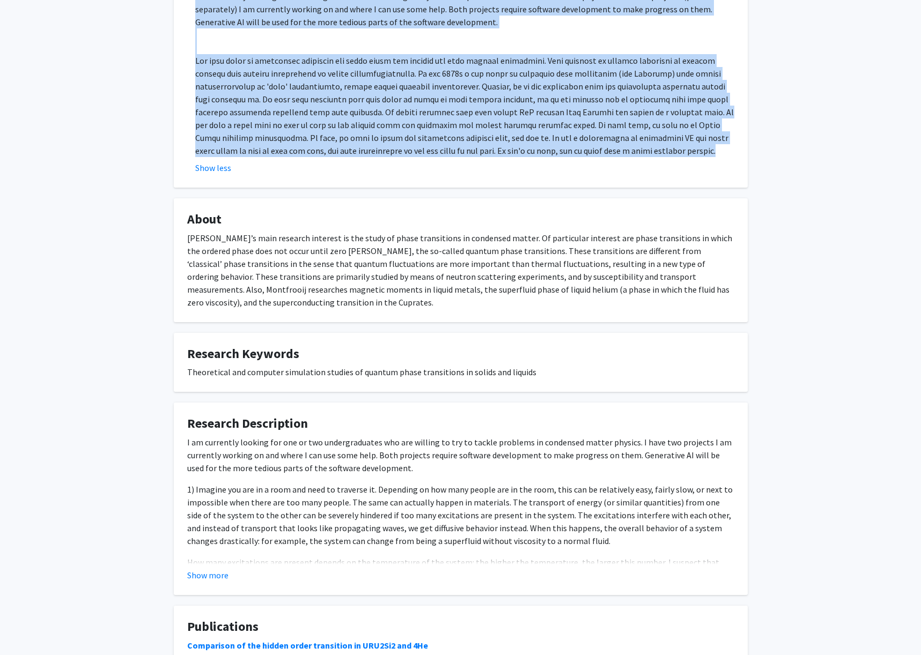
drag, startPoint x: 195, startPoint y: 205, endPoint x: 573, endPoint y: 151, distance: 382.6
copy fg-project-list "I am currently looking for an undergraduate who is willing to try to tackle pro…"
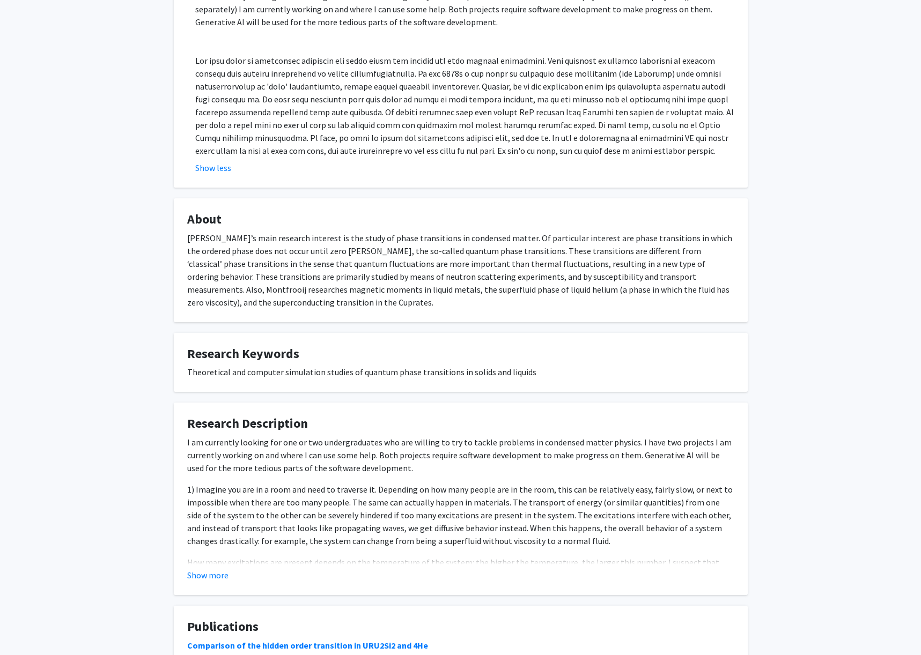
click at [557, 263] on div "[PERSON_NAME]’s main research interest is the study of phase transitions in con…" at bounding box center [460, 270] width 547 height 77
